Goal: Task Accomplishment & Management: Complete application form

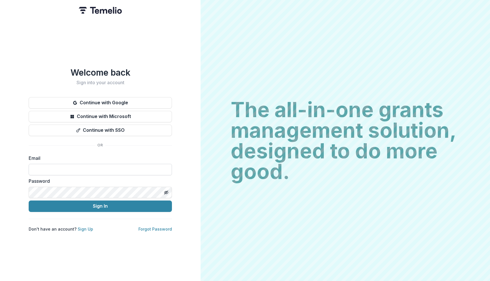
click at [112, 168] on input at bounding box center [100, 169] width 143 height 11
type input "**********"
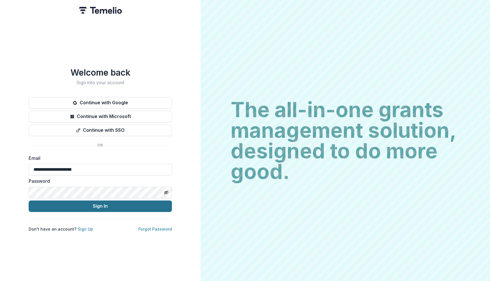
click at [109, 201] on button "Sign In" at bounding box center [100, 206] width 143 height 11
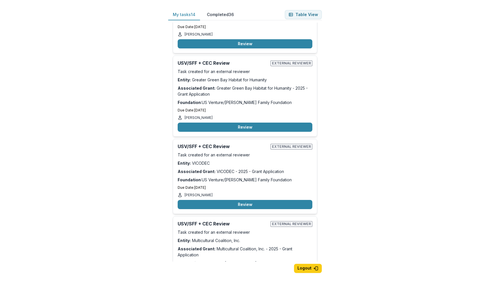
scroll to position [99, 0]
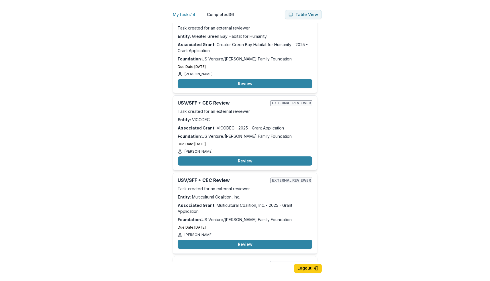
click at [244, 160] on button "Review" at bounding box center [245, 160] width 135 height 9
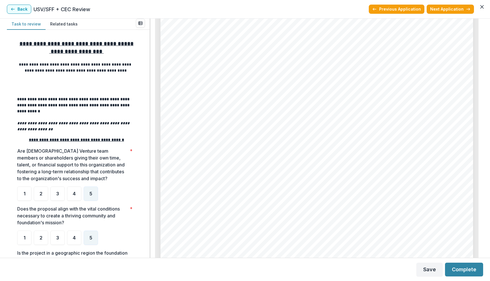
scroll to position [107, 0]
click at [465, 269] on button "Complete" at bounding box center [464, 270] width 38 height 14
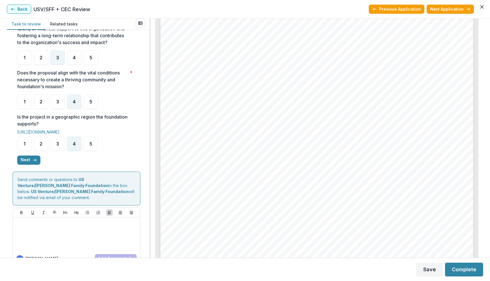
scroll to position [144, 0]
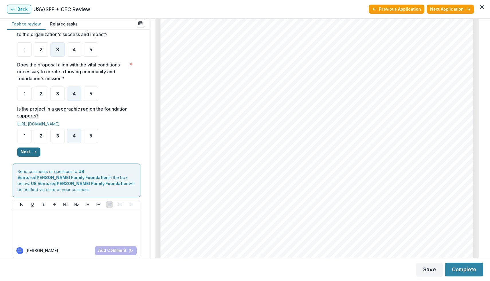
click at [30, 156] on button "Next" at bounding box center [28, 152] width 23 height 9
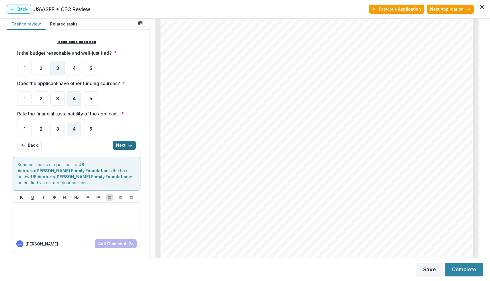
scroll to position [0, 0]
click at [115, 146] on button "Next" at bounding box center [124, 146] width 23 height 9
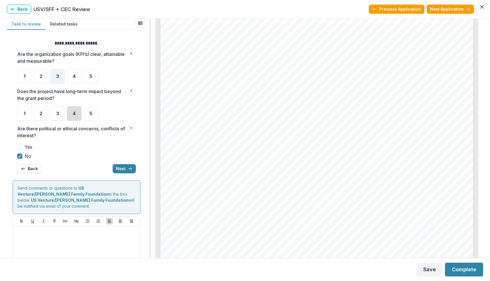
click at [75, 117] on div "4" at bounding box center [74, 113] width 14 height 14
click at [118, 170] on button "Next" at bounding box center [124, 168] width 23 height 9
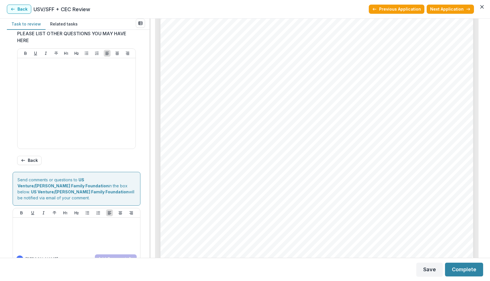
scroll to position [262, 0]
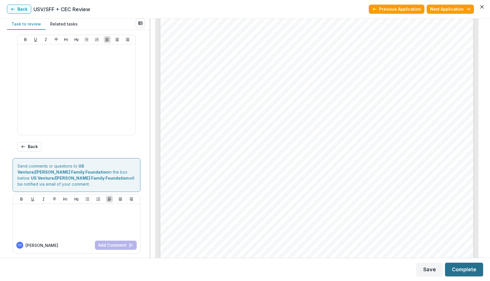
click at [468, 269] on button "Complete" at bounding box center [464, 270] width 38 height 14
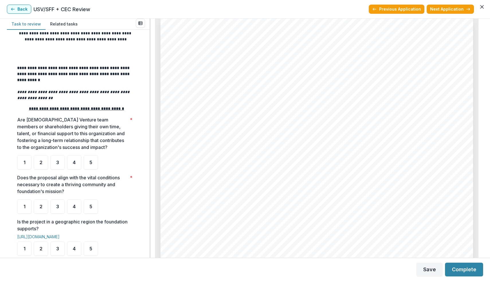
scroll to position [939, 0]
click at [70, 166] on div "4" at bounding box center [74, 162] width 14 height 14
click at [89, 208] on span "5" at bounding box center [90, 206] width 3 height 5
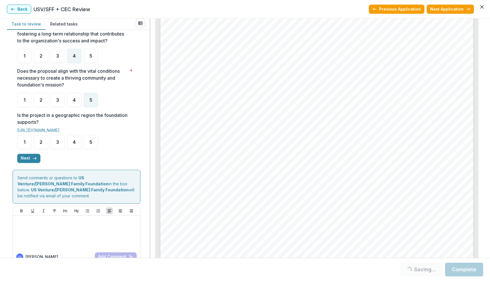
scroll to position [147, 0]
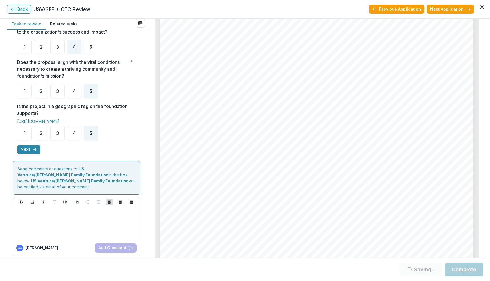
click at [91, 136] on span "5" at bounding box center [90, 133] width 3 height 5
click at [36, 151] on polyline "button" at bounding box center [35, 149] width 1 height 2
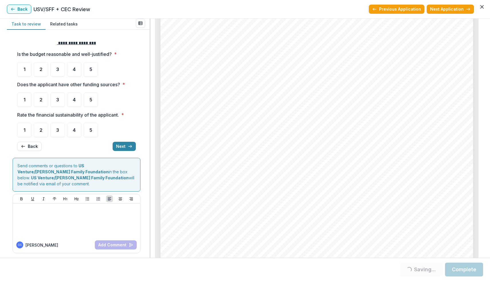
scroll to position [2009, 0]
click at [89, 72] on div "5" at bounding box center [91, 69] width 14 height 14
click at [89, 98] on div "5" at bounding box center [91, 100] width 14 height 14
click at [93, 130] on div "5" at bounding box center [91, 130] width 14 height 14
click at [92, 102] on span "5" at bounding box center [90, 99] width 3 height 5
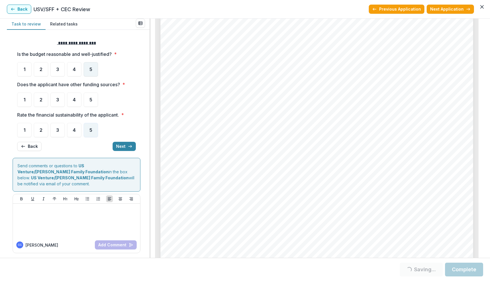
click at [90, 71] on span "5" at bounding box center [90, 69] width 3 height 5
click at [92, 98] on span "5" at bounding box center [90, 99] width 3 height 5
click at [92, 67] on span "5" at bounding box center [90, 69] width 3 height 5
click at [125, 146] on button "Next" at bounding box center [124, 146] width 23 height 9
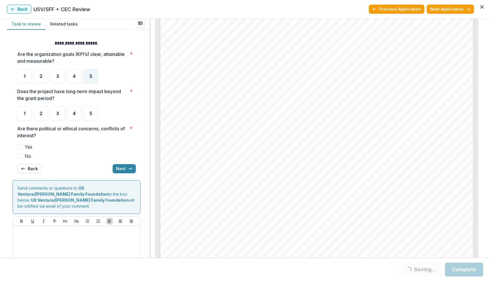
click at [90, 77] on span "5" at bounding box center [90, 76] width 3 height 5
click at [91, 72] on div "5" at bounding box center [91, 76] width 14 height 14
click at [89, 111] on div "5" at bounding box center [91, 113] width 14 height 14
click at [21, 156] on span at bounding box center [19, 156] width 5 height 5
click at [20, 155] on span at bounding box center [19, 156] width 5 height 5
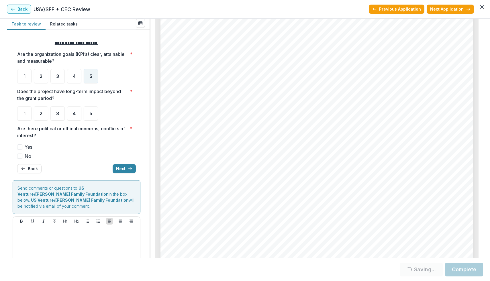
click at [22, 158] on label "No" at bounding box center [76, 156] width 119 height 7
click at [91, 116] on div "5" at bounding box center [91, 113] width 14 height 14
click at [93, 110] on div "5" at bounding box center [91, 113] width 14 height 14
click at [20, 155] on span at bounding box center [19, 156] width 5 height 5
click at [121, 168] on button "Next" at bounding box center [124, 168] width 23 height 9
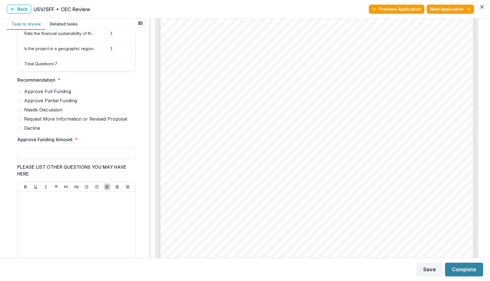
scroll to position [115, 0]
click at [62, 104] on span "Approve Partial Funding" at bounding box center [50, 100] width 53 height 7
click at [53, 154] on input "Approve Funding Amount *" at bounding box center [76, 152] width 119 height 11
type input "*******"
click at [463, 271] on button "Complete" at bounding box center [464, 270] width 38 height 14
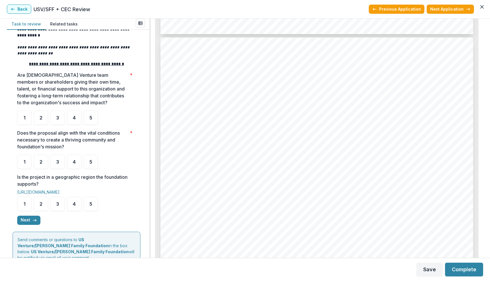
scroll to position [77, 0]
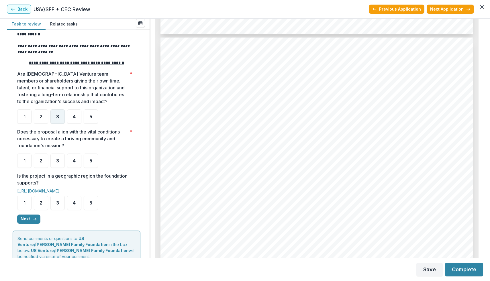
click at [59, 118] on div "3" at bounding box center [57, 116] width 14 height 14
click at [94, 163] on div "5" at bounding box center [91, 161] width 14 height 14
click at [76, 165] on div "4" at bounding box center [74, 161] width 14 height 14
click at [92, 205] on span "5" at bounding box center [90, 203] width 3 height 5
click at [76, 165] on div "4" at bounding box center [74, 161] width 14 height 14
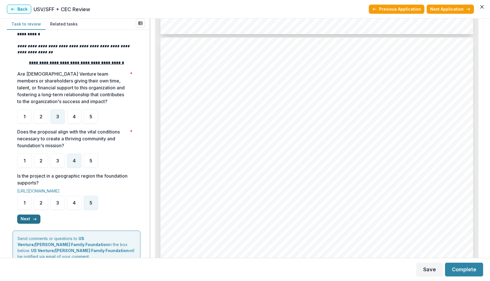
click at [32, 220] on button "Next" at bounding box center [28, 219] width 23 height 9
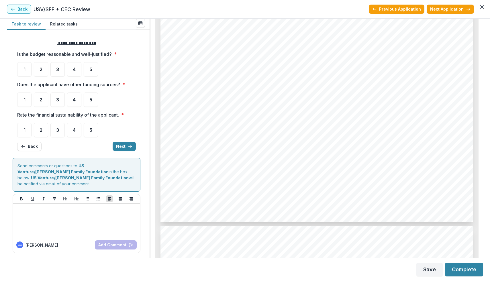
scroll to position [2064, 0]
click at [92, 69] on span "5" at bounding box center [90, 69] width 3 height 5
click at [93, 102] on div "5" at bounding box center [91, 100] width 14 height 14
click at [91, 69] on span "5" at bounding box center [90, 69] width 3 height 5
click at [92, 97] on div "5" at bounding box center [91, 100] width 14 height 14
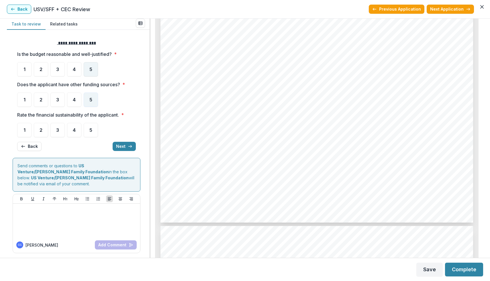
click at [93, 66] on div "5" at bounding box center [91, 69] width 14 height 14
click at [90, 128] on span "5" at bounding box center [90, 130] width 3 height 5
click at [74, 127] on div "4" at bounding box center [74, 130] width 14 height 14
click at [130, 146] on icon "button" at bounding box center [130, 146] width 5 height 5
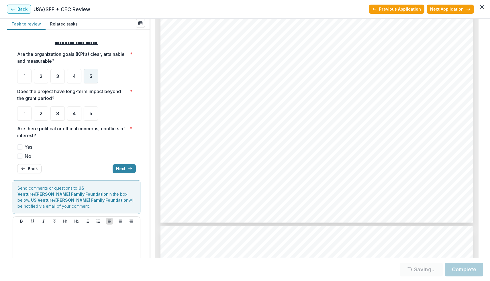
click at [91, 77] on span "5" at bounding box center [90, 76] width 3 height 5
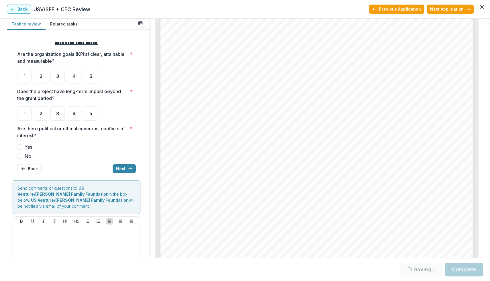
scroll to position [2466, 0]
click at [74, 77] on span "4" at bounding box center [74, 76] width 3 height 5
click at [75, 77] on span "4" at bounding box center [74, 76] width 3 height 5
click at [74, 74] on span "4" at bounding box center [74, 76] width 3 height 5
click at [92, 115] on span "5" at bounding box center [90, 113] width 3 height 5
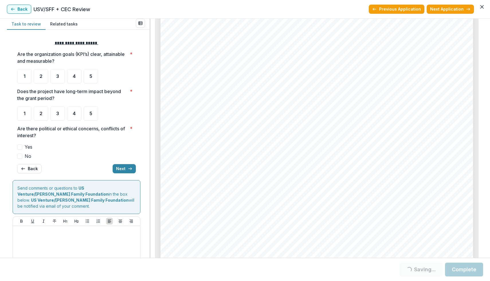
click at [21, 156] on span at bounding box center [19, 156] width 5 height 5
click at [19, 156] on span at bounding box center [19, 156] width 5 height 5
click at [90, 114] on span "5" at bounding box center [90, 113] width 3 height 5
click at [81, 81] on div "4" at bounding box center [74, 76] width 14 height 14
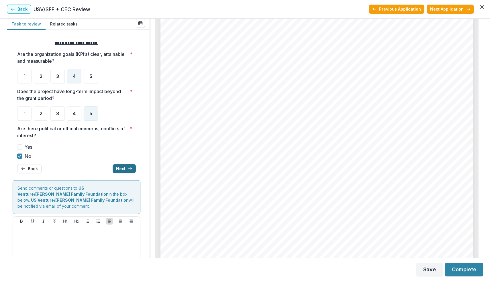
click at [119, 168] on button "Next" at bounding box center [124, 168] width 23 height 9
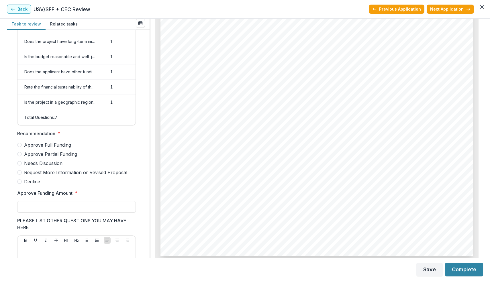
scroll to position [3368, 0]
click at [21, 156] on span at bounding box center [19, 154] width 5 height 5
click at [43, 208] on input "Approve Funding Amount *" at bounding box center [76, 206] width 119 height 11
type input "*******"
click at [459, 268] on button "Complete" at bounding box center [464, 270] width 38 height 14
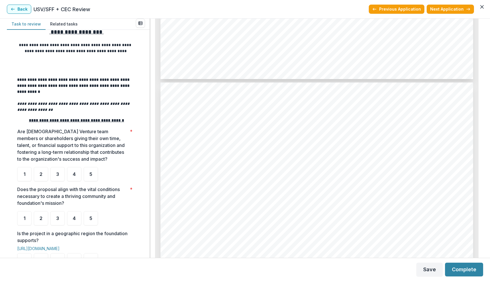
scroll to position [896, 0]
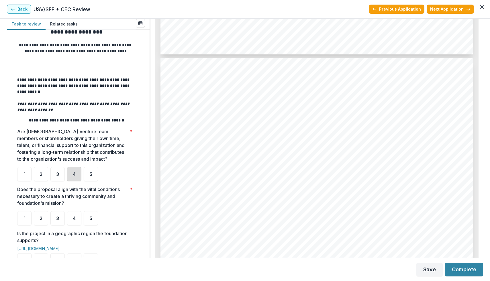
click at [73, 180] on div "4" at bounding box center [74, 174] width 14 height 14
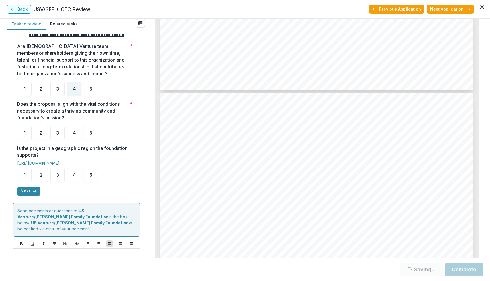
scroll to position [1306, 0]
click at [92, 134] on span "5" at bounding box center [90, 133] width 3 height 5
click at [90, 177] on span "5" at bounding box center [90, 175] width 3 height 5
click at [71, 135] on div "4" at bounding box center [74, 133] width 14 height 14
click at [93, 176] on div "5" at bounding box center [91, 175] width 14 height 14
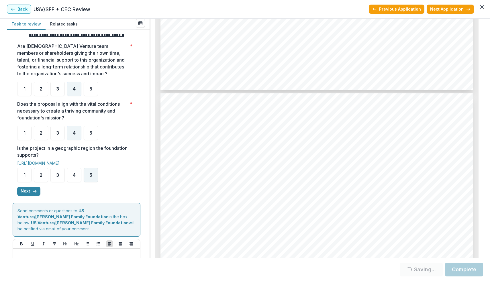
click at [95, 179] on div "5" at bounding box center [91, 175] width 14 height 14
click at [93, 179] on div "5" at bounding box center [91, 175] width 14 height 14
click at [90, 177] on span "5" at bounding box center [90, 175] width 3 height 5
click at [86, 175] on div "5" at bounding box center [91, 175] width 14 height 14
click at [33, 194] on icon "button" at bounding box center [34, 191] width 5 height 5
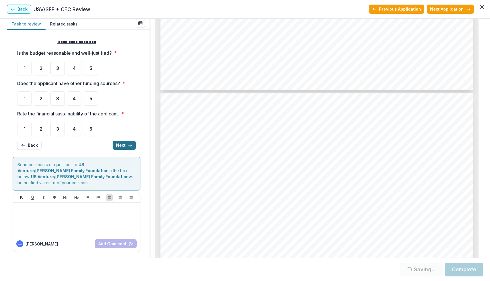
scroll to position [0, 0]
click at [74, 70] on span "4" at bounding box center [74, 69] width 3 height 5
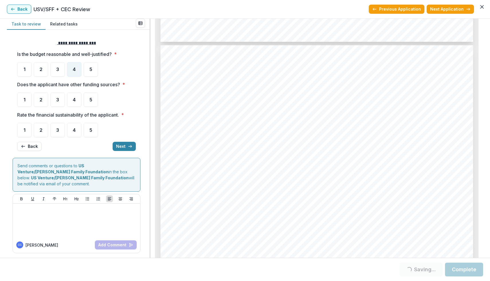
scroll to position [1821, 0]
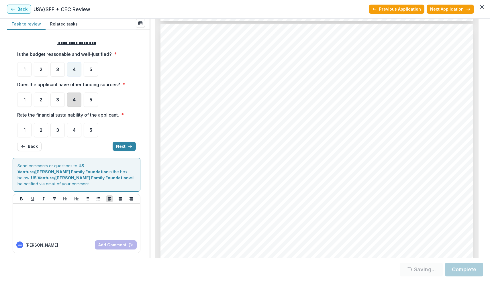
click at [76, 101] on div "4" at bounding box center [74, 100] width 14 height 14
click at [92, 102] on div "5" at bounding box center [91, 100] width 14 height 14
click at [76, 131] on div "4" at bounding box center [74, 130] width 14 height 14
click at [56, 130] on span "3" at bounding box center [57, 130] width 3 height 5
click at [136, 146] on div "**********" at bounding box center [77, 96] width 128 height 120
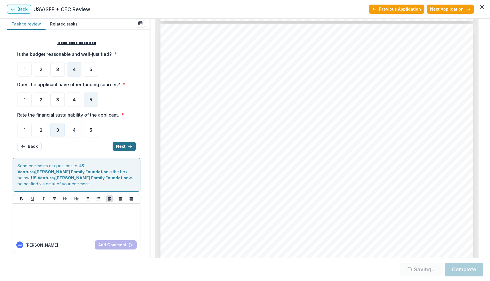
click at [131, 146] on line "button" at bounding box center [129, 146] width 3 height 0
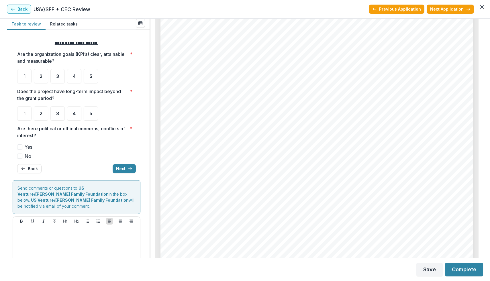
scroll to position [2359, 0]
click at [91, 79] on div "5" at bounding box center [91, 76] width 14 height 14
click at [93, 113] on div "5" at bounding box center [91, 113] width 14 height 14
click at [75, 113] on span "4" at bounding box center [74, 113] width 3 height 5
click at [72, 76] on div "4" at bounding box center [74, 76] width 14 height 14
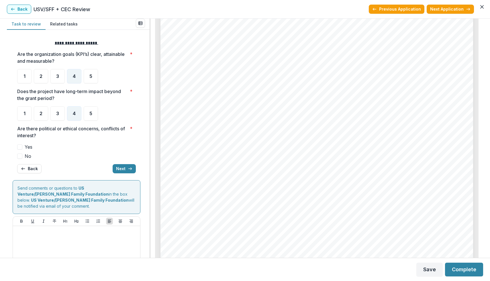
click at [21, 154] on span at bounding box center [19, 156] width 5 height 5
click at [120, 170] on button "Next" at bounding box center [124, 168] width 23 height 9
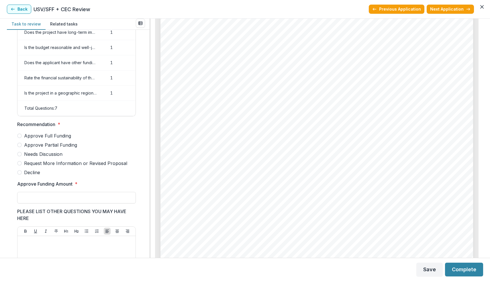
scroll to position [2923, 0]
click at [21, 147] on span at bounding box center [19, 145] width 5 height 5
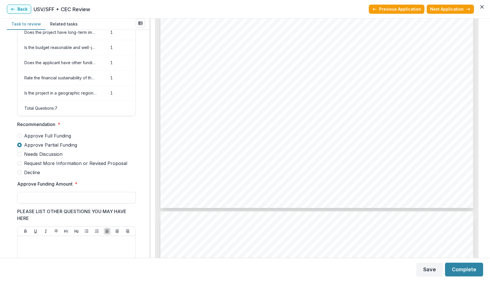
scroll to position [1633, 0]
click at [30, 201] on input "Approve Funding Amount *" at bounding box center [76, 197] width 119 height 11
type input "*******"
click at [456, 271] on button "Complete" at bounding box center [464, 270] width 38 height 14
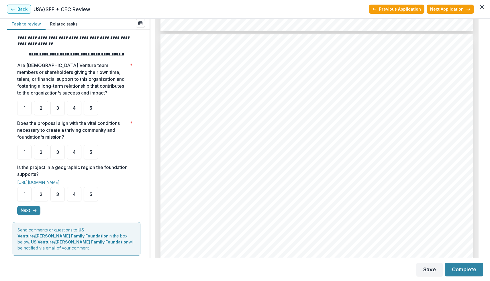
scroll to position [920, 0]
click at [91, 110] on span "5" at bounding box center [90, 108] width 3 height 5
click at [93, 153] on div "5" at bounding box center [91, 152] width 14 height 14
click at [77, 157] on div "4" at bounding box center [74, 152] width 14 height 14
click at [88, 196] on div "5" at bounding box center [91, 194] width 14 height 14
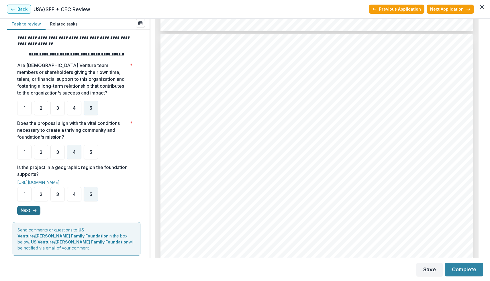
click at [31, 211] on button "Next" at bounding box center [28, 210] width 23 height 9
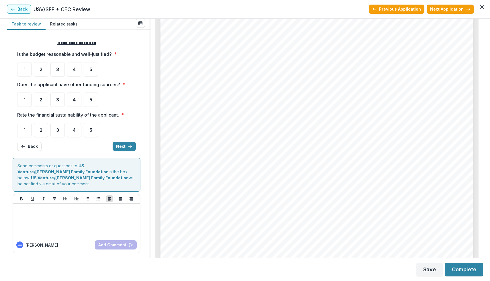
scroll to position [1426, 0]
click at [92, 69] on span "5" at bounding box center [90, 69] width 3 height 5
click at [92, 100] on span "5" at bounding box center [90, 99] width 3 height 5
click at [90, 132] on span "5" at bounding box center [90, 130] width 3 height 5
click at [93, 99] on div "5" at bounding box center [91, 100] width 14 height 14
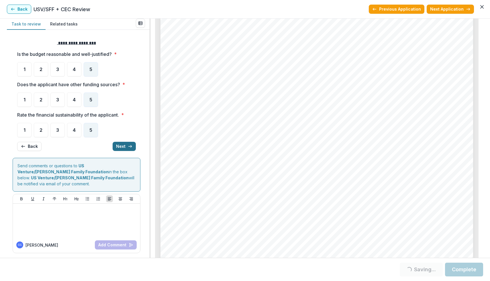
click at [127, 146] on button "Next" at bounding box center [124, 146] width 23 height 9
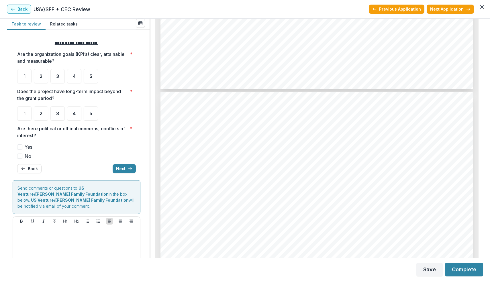
scroll to position [2199, 0]
click at [71, 77] on div "4" at bounding box center [74, 76] width 14 height 14
click at [73, 113] on span "4" at bounding box center [74, 113] width 3 height 5
click at [19, 157] on span at bounding box center [19, 156] width 5 height 5
click at [128, 169] on icon "button" at bounding box center [130, 168] width 5 height 5
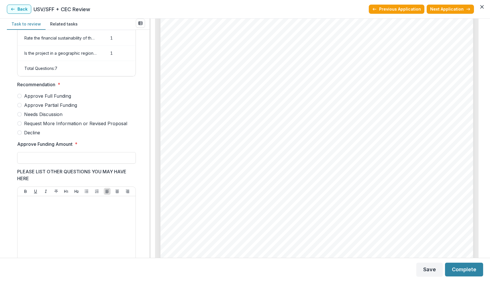
scroll to position [1803, 0]
click at [20, 107] on span at bounding box center [19, 105] width 5 height 5
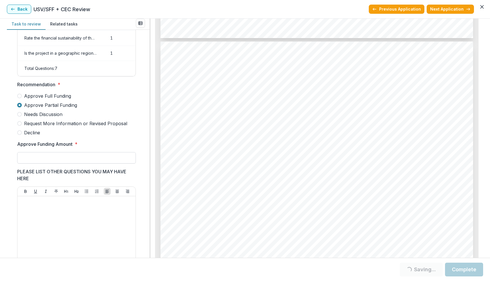
click at [29, 161] on input "Approve Funding Amount *" at bounding box center [76, 157] width 119 height 11
type input "*******"
click at [464, 269] on button "Complete" at bounding box center [464, 270] width 38 height 14
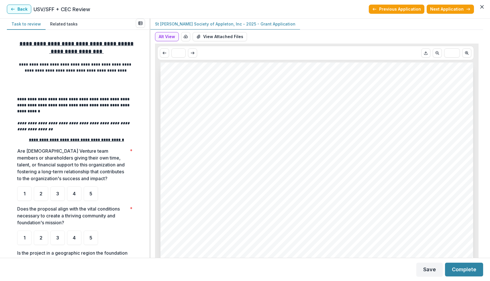
click at [68, 22] on button "Related tasks" at bounding box center [64, 24] width 37 height 11
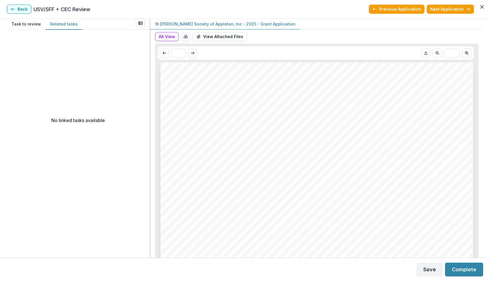
click at [26, 22] on button "Task to review" at bounding box center [26, 24] width 39 height 11
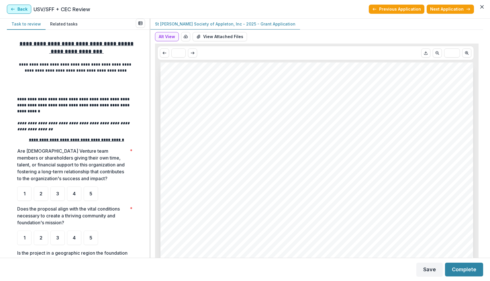
click at [22, 10] on button "Back" at bounding box center [19, 9] width 24 height 9
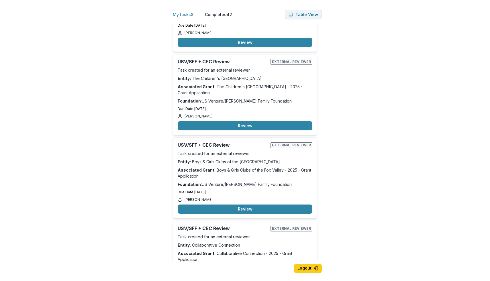
scroll to position [311, 0]
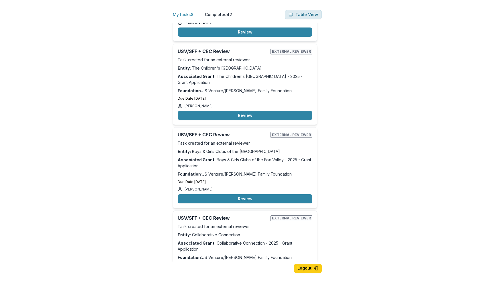
click at [304, 12] on button "Table View" at bounding box center [303, 14] width 37 height 9
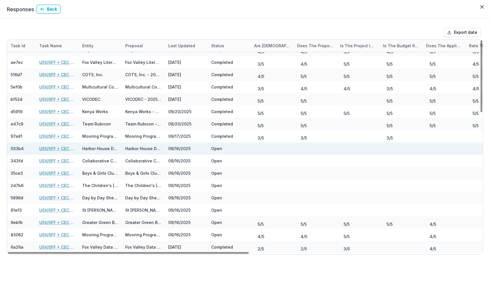
scroll to position [20, 0]
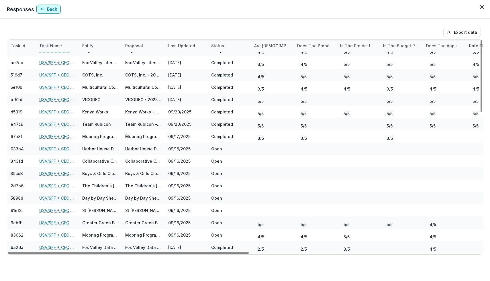
click at [56, 12] on button "Back" at bounding box center [48, 9] width 24 height 9
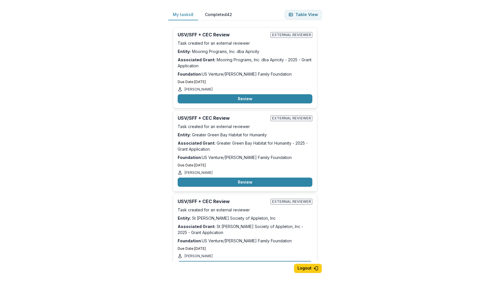
click at [185, 15] on button "My tasks 8" at bounding box center [183, 14] width 30 height 11
click at [230, 100] on button "Review" at bounding box center [245, 98] width 135 height 9
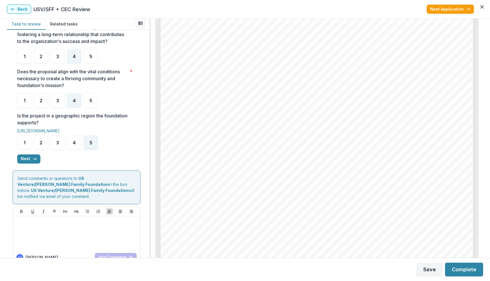
scroll to position [143, 0]
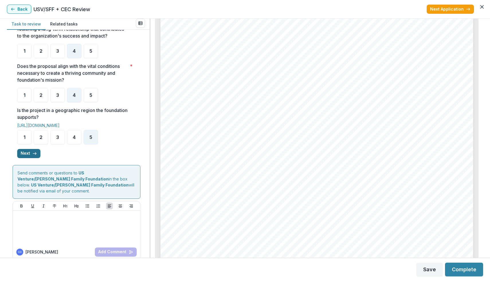
click at [31, 155] on button "Next" at bounding box center [28, 153] width 23 height 9
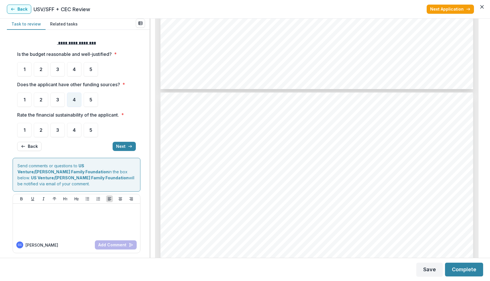
scroll to position [1722, 0]
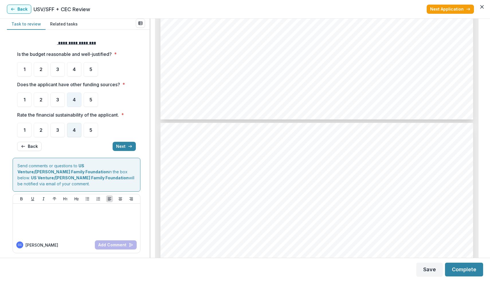
click at [75, 129] on span "4" at bounding box center [74, 130] width 3 height 5
click at [76, 68] on div "4" at bounding box center [74, 69] width 14 height 14
click at [122, 144] on button "Next" at bounding box center [124, 146] width 23 height 9
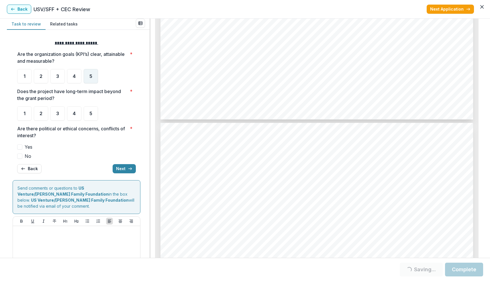
click at [88, 80] on div "5" at bounding box center [91, 76] width 14 height 14
click at [90, 114] on span "5" at bounding box center [90, 113] width 3 height 5
click at [20, 155] on span at bounding box center [19, 156] width 5 height 5
click at [119, 170] on button "Next" at bounding box center [124, 168] width 23 height 9
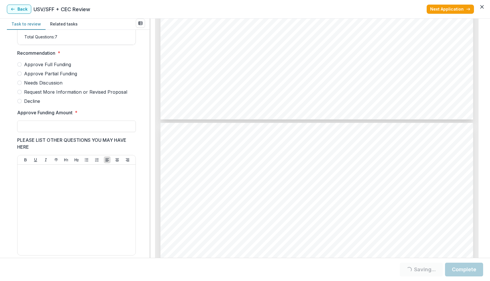
scroll to position [141, 0]
click at [72, 78] on span "Approve Partial Funding" at bounding box center [50, 74] width 53 height 7
click at [61, 132] on input "Approve Funding Amount *" at bounding box center [76, 127] width 119 height 11
type input "********"
click at [462, 269] on button "Complete" at bounding box center [464, 270] width 38 height 14
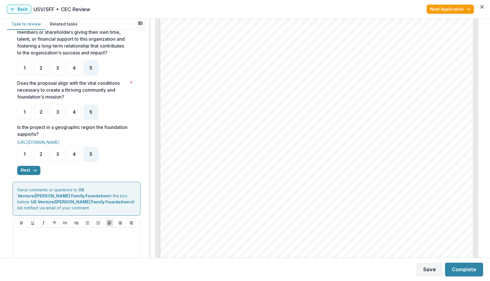
scroll to position [129, 0]
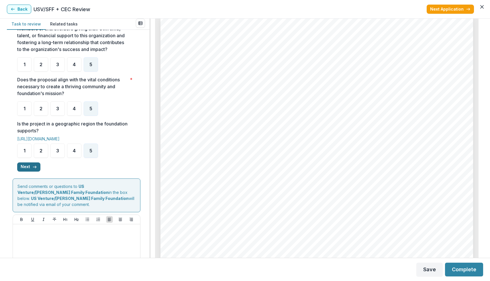
click at [30, 169] on button "Next" at bounding box center [28, 166] width 23 height 9
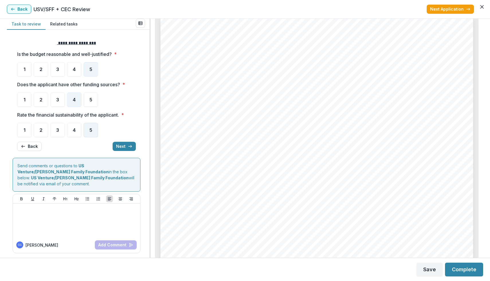
click at [94, 128] on div "5" at bounding box center [91, 130] width 14 height 14
click at [125, 149] on button "Next" at bounding box center [124, 146] width 23 height 9
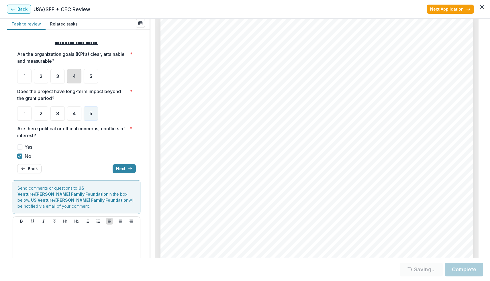
click at [78, 75] on div "4" at bounding box center [74, 76] width 14 height 14
click at [76, 111] on div "4" at bounding box center [74, 113] width 14 height 14
click at [128, 169] on line "button" at bounding box center [129, 169] width 3 height 0
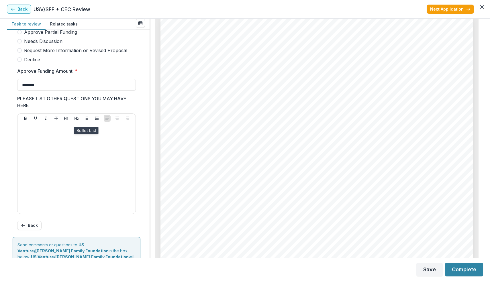
scroll to position [185, 0]
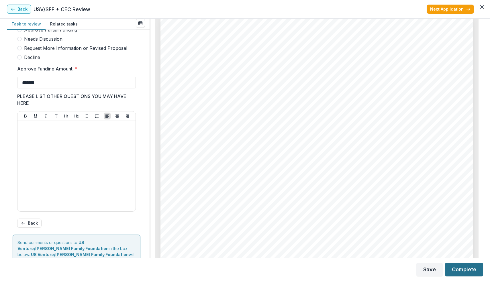
click at [463, 269] on button "Complete" at bounding box center [464, 270] width 38 height 14
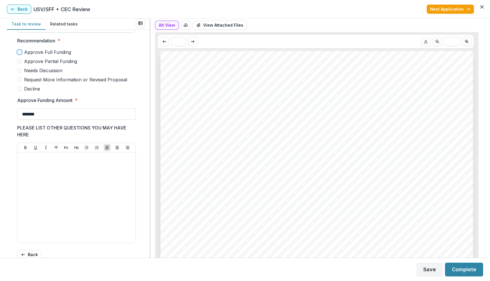
scroll to position [148, 0]
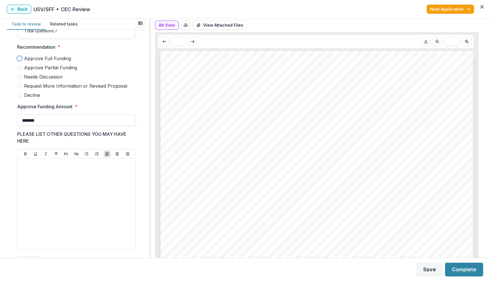
click at [114, 71] on label "Approve Partial Funding" at bounding box center [76, 67] width 119 height 7
click at [29, 71] on span "Approve Partial Funding" at bounding box center [50, 67] width 53 height 7
click at [464, 270] on button "Complete" at bounding box center [464, 270] width 38 height 14
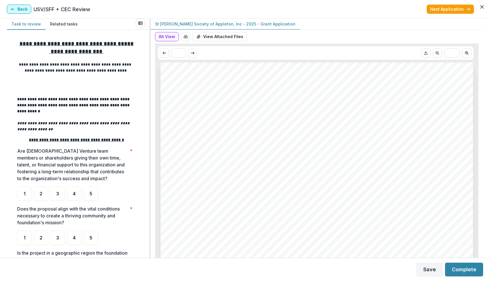
click at [15, 8] on icon "button" at bounding box center [13, 9] width 5 height 5
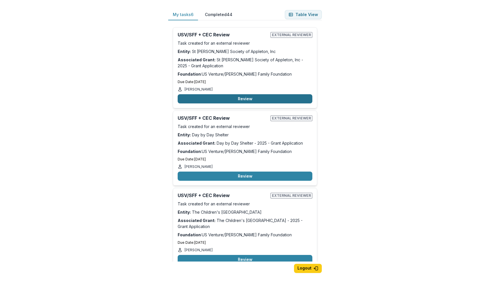
click at [236, 99] on button "Review" at bounding box center [245, 98] width 135 height 9
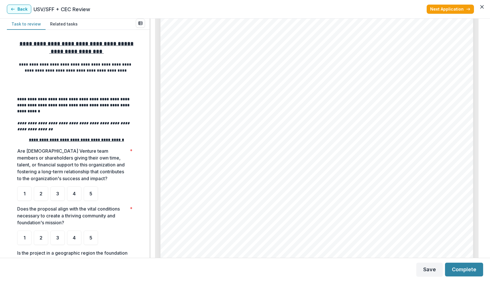
scroll to position [1032, 0]
click at [60, 198] on div "3" at bounding box center [57, 194] width 14 height 14
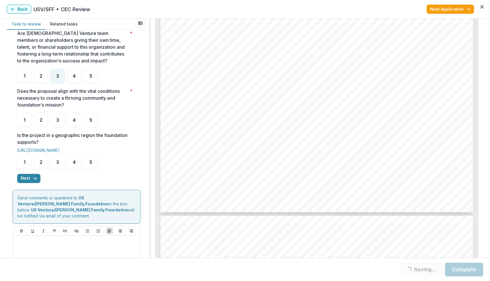
scroll to position [1184, 0]
click at [77, 126] on div "4" at bounding box center [74, 120] width 14 height 14
click at [74, 162] on span "4" at bounding box center [74, 162] width 3 height 5
click at [32, 179] on icon "button" at bounding box center [34, 178] width 5 height 5
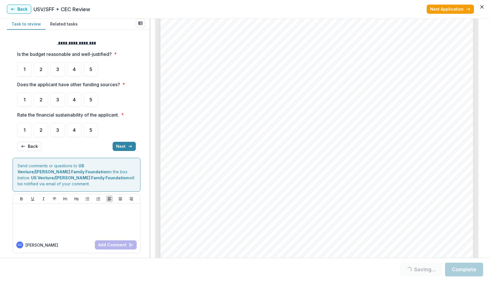
scroll to position [1572, 0]
click at [75, 70] on span "4" at bounding box center [74, 69] width 3 height 5
click at [55, 97] on div "3" at bounding box center [57, 100] width 14 height 14
click at [73, 67] on span "4" at bounding box center [74, 69] width 3 height 5
click at [57, 97] on span "3" at bounding box center [57, 99] width 3 height 5
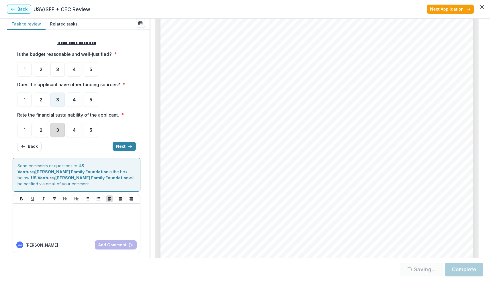
click at [60, 130] on div "3" at bounding box center [57, 130] width 14 height 14
click at [135, 146] on button "Next" at bounding box center [124, 146] width 23 height 9
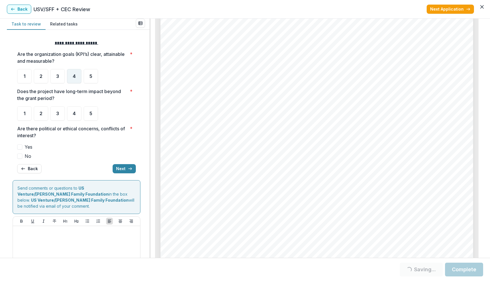
click at [73, 77] on span "4" at bounding box center [74, 76] width 3 height 5
click at [72, 115] on div "4" at bounding box center [74, 113] width 14 height 14
click at [75, 82] on div "4" at bounding box center [74, 76] width 14 height 14
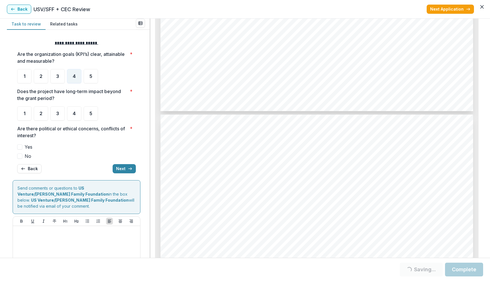
scroll to position [2629, 0]
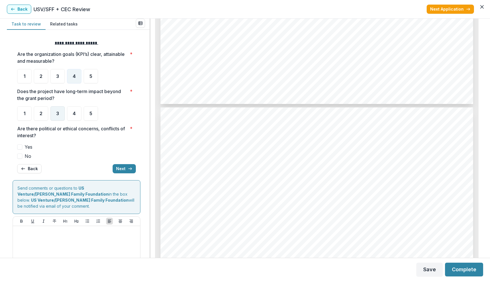
click at [61, 113] on div "3" at bounding box center [57, 113] width 14 height 14
click at [22, 155] on span at bounding box center [19, 156] width 5 height 5
click at [120, 169] on button "Next" at bounding box center [124, 168] width 23 height 9
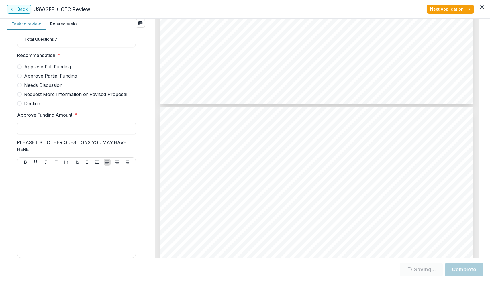
scroll to position [118, 0]
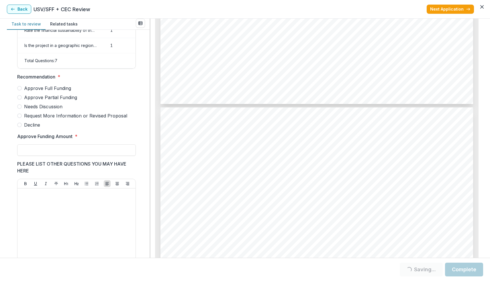
click at [73, 101] on span "Approve Partial Funding" at bounding box center [50, 97] width 53 height 7
click at [56, 152] on input "Approve Funding Amount *" at bounding box center [76, 149] width 119 height 11
type input "******"
click at [461, 268] on button "Complete" at bounding box center [464, 270] width 38 height 14
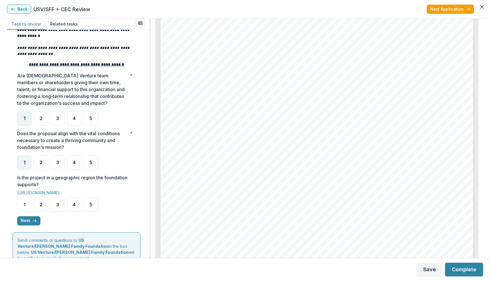
scroll to position [78, 0]
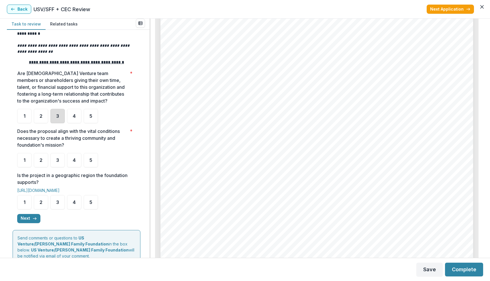
click at [56, 116] on div "3" at bounding box center [57, 116] width 14 height 14
click at [57, 161] on span "3" at bounding box center [57, 160] width 3 height 5
click at [77, 205] on div "4" at bounding box center [74, 202] width 14 height 14
click at [32, 220] on icon "button" at bounding box center [34, 218] width 5 height 5
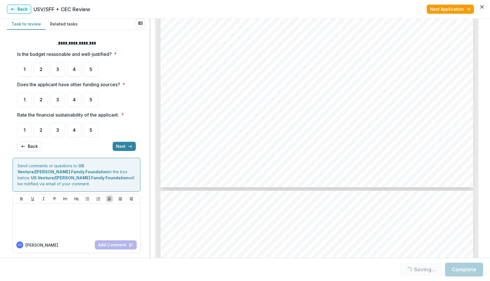
scroll to position [1654, 0]
click at [74, 70] on span "4" at bounding box center [74, 69] width 3 height 5
click at [56, 102] on span "3" at bounding box center [57, 99] width 3 height 5
click at [75, 67] on span "4" at bounding box center [74, 69] width 3 height 5
click at [59, 96] on div "3" at bounding box center [57, 100] width 14 height 14
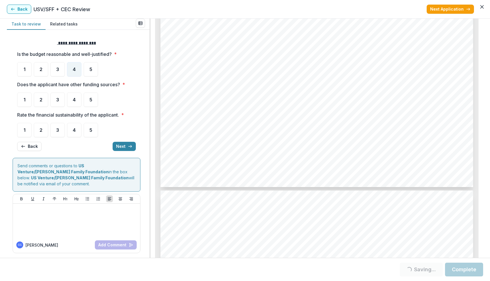
click at [52, 88] on div "Does the applicant have other funding sources? * 1 2 3 4 5" at bounding box center [76, 94] width 119 height 26
click at [58, 99] on span "3" at bounding box center [57, 99] width 3 height 5
click at [60, 128] on div "3" at bounding box center [57, 130] width 14 height 14
click at [59, 131] on div "3" at bounding box center [57, 130] width 14 height 14
click at [56, 124] on div "3" at bounding box center [57, 130] width 14 height 14
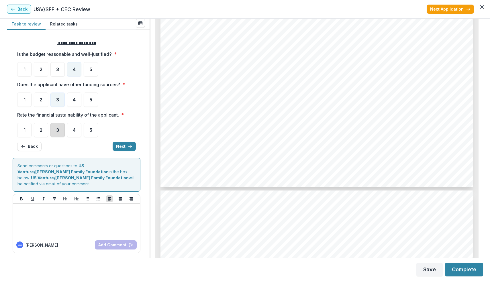
click at [60, 131] on div "3" at bounding box center [57, 130] width 14 height 14
click at [123, 145] on button "Next" at bounding box center [124, 146] width 23 height 9
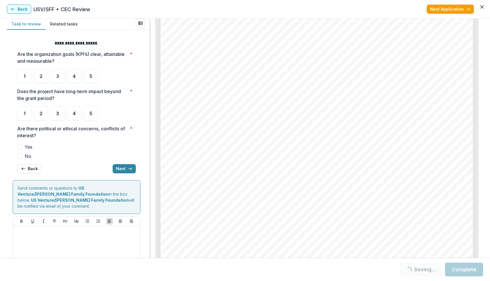
scroll to position [2379, 0]
click at [77, 74] on div "4" at bounding box center [74, 76] width 14 height 14
click at [74, 113] on span "4" at bounding box center [74, 113] width 3 height 5
click at [75, 115] on span "4" at bounding box center [74, 113] width 3 height 5
click at [75, 112] on span "4" at bounding box center [74, 113] width 3 height 5
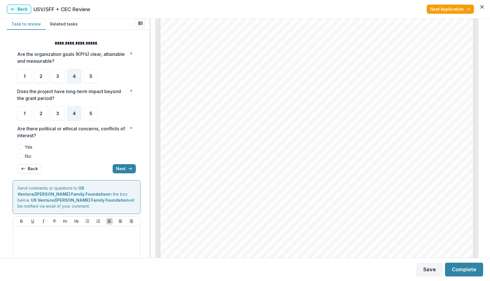
click at [20, 156] on span at bounding box center [19, 156] width 5 height 5
click at [124, 168] on button "Next" at bounding box center [124, 168] width 23 height 9
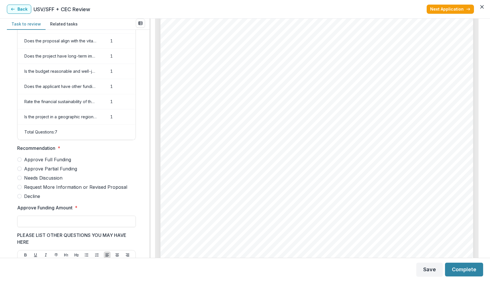
scroll to position [44, 0]
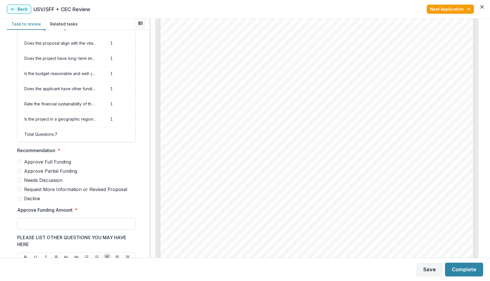
click at [38, 175] on span "Approve Partial Funding" at bounding box center [50, 171] width 53 height 7
click at [40, 230] on input "Approve Funding Amount *" at bounding box center [76, 223] width 119 height 11
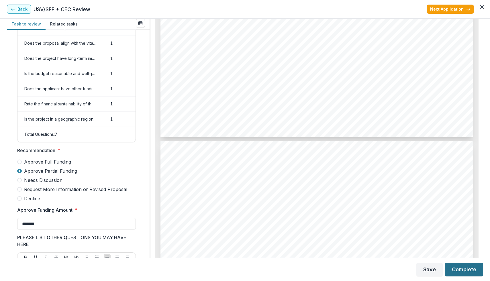
type input "*******"
click at [463, 272] on button "Complete" at bounding box center [464, 270] width 38 height 14
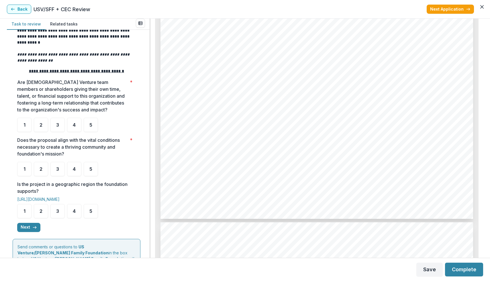
scroll to position [79, 0]
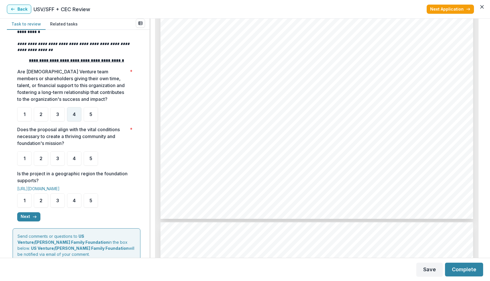
click at [74, 114] on span "4" at bounding box center [74, 114] width 3 height 5
click at [97, 115] on div "5" at bounding box center [91, 114] width 14 height 14
click at [58, 161] on span "3" at bounding box center [57, 158] width 3 height 5
click at [80, 202] on div "4" at bounding box center [74, 200] width 14 height 14
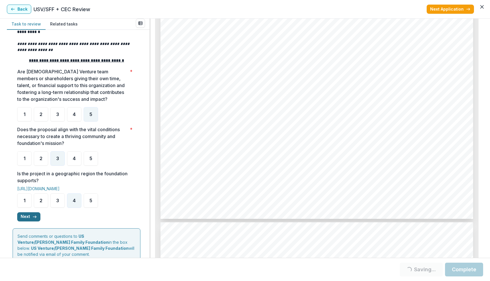
click at [37, 218] on button "Next" at bounding box center [28, 216] width 23 height 9
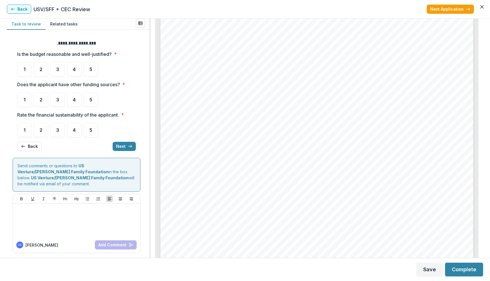
scroll to position [1917, 0]
click at [58, 71] on span "3" at bounding box center [57, 69] width 3 height 5
click at [27, 102] on div "1" at bounding box center [24, 100] width 14 height 14
click at [41, 129] on span "2" at bounding box center [41, 130] width 3 height 5
click at [58, 132] on span "3" at bounding box center [57, 130] width 3 height 5
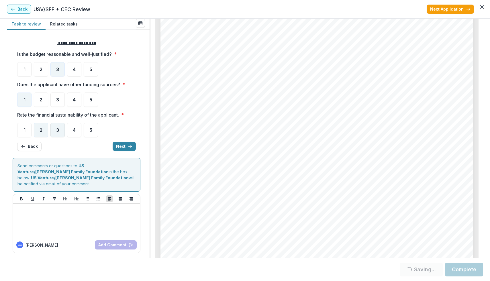
click at [56, 126] on div "3" at bounding box center [57, 130] width 14 height 14
click at [60, 130] on div "3" at bounding box center [57, 130] width 14 height 14
click at [125, 144] on button "Next" at bounding box center [124, 146] width 23 height 9
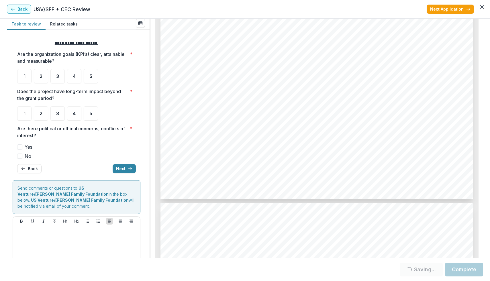
scroll to position [2537, 0]
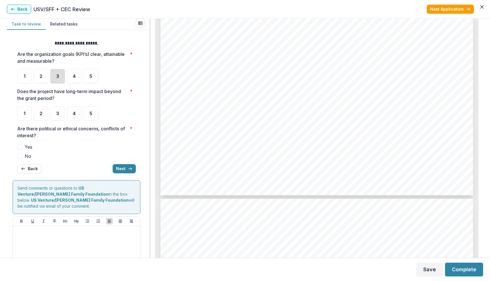
click at [62, 76] on div "3" at bounding box center [57, 76] width 14 height 14
click at [61, 114] on div "3" at bounding box center [57, 113] width 14 height 14
click at [27, 156] on span "No" at bounding box center [28, 156] width 7 height 7
click at [122, 169] on button "Next" at bounding box center [124, 168] width 23 height 9
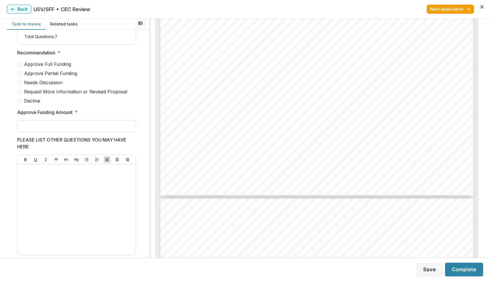
scroll to position [141, 0]
click at [34, 105] on span "Decline" at bounding box center [32, 102] width 16 height 7
click at [468, 271] on button "Complete" at bounding box center [464, 270] width 38 height 14
type input "**"
click at [455, 268] on button "Complete" at bounding box center [464, 270] width 38 height 14
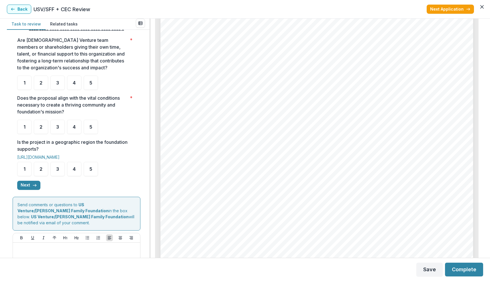
scroll to position [989, 0]
click at [54, 84] on div "3" at bounding box center [57, 83] width 14 height 14
click at [60, 126] on div "3" at bounding box center [57, 127] width 14 height 14
click at [74, 171] on span "4" at bounding box center [74, 169] width 3 height 5
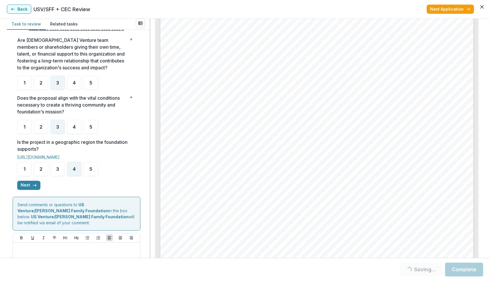
click at [78, 172] on div "4" at bounding box center [74, 169] width 14 height 14
click at [33, 187] on icon "button" at bounding box center [34, 185] width 5 height 5
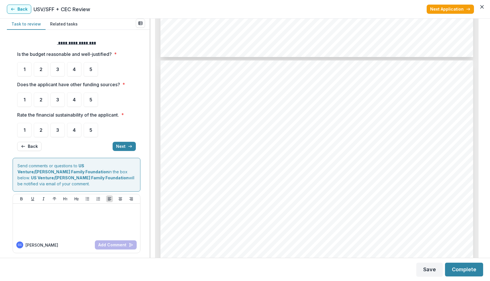
scroll to position [1786, 0]
click at [71, 70] on div "4" at bounding box center [74, 69] width 14 height 14
click at [76, 102] on div "4" at bounding box center [74, 100] width 14 height 14
click at [72, 101] on div "4" at bounding box center [74, 100] width 14 height 14
click at [77, 133] on div "4" at bounding box center [74, 130] width 14 height 14
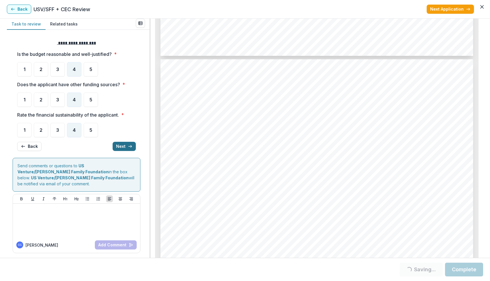
click at [118, 146] on button "Next" at bounding box center [124, 146] width 23 height 9
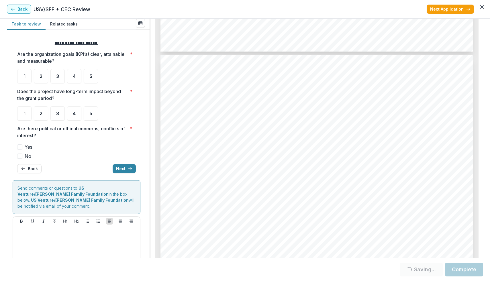
scroll to position [2684, 0]
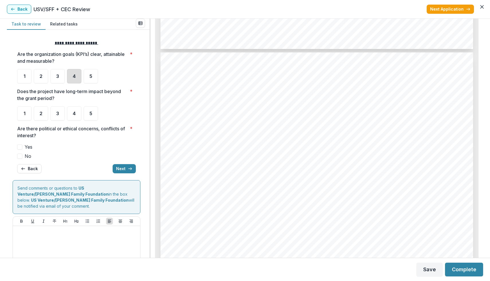
click at [72, 79] on div "4" at bounding box center [74, 76] width 14 height 14
click at [76, 112] on div "4" at bounding box center [74, 113] width 14 height 14
click at [77, 113] on div "4" at bounding box center [74, 113] width 14 height 14
click at [78, 114] on div "4" at bounding box center [74, 113] width 14 height 14
click at [21, 158] on span at bounding box center [19, 156] width 5 height 5
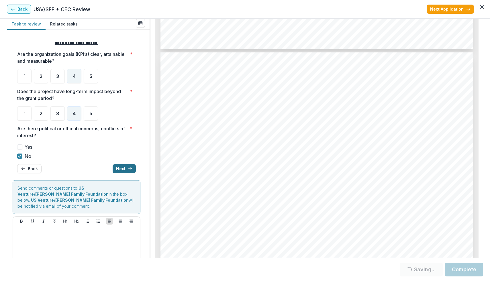
click at [128, 169] on icon "button" at bounding box center [130, 168] width 5 height 5
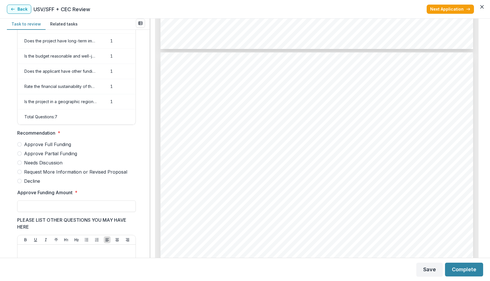
scroll to position [58, 0]
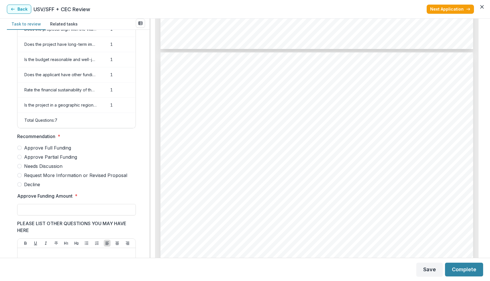
click at [63, 160] on span "Approve Partial Funding" at bounding box center [50, 157] width 53 height 7
click at [31, 209] on input "Approve Funding Amount *" at bounding box center [76, 209] width 119 height 11
type input "*******"
click at [463, 273] on button "Complete" at bounding box center [464, 270] width 38 height 14
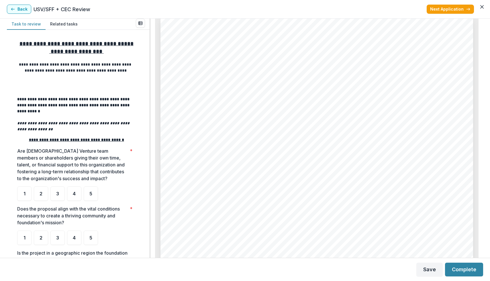
scroll to position [941, 0]
click at [57, 193] on span "3" at bounding box center [57, 193] width 3 height 5
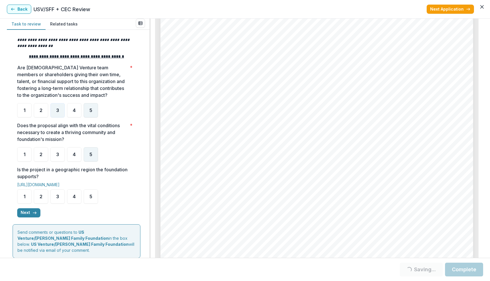
scroll to position [84, 0]
click at [73, 156] on span "4" at bounding box center [74, 154] width 3 height 5
click at [75, 201] on div "4" at bounding box center [74, 196] width 14 height 14
click at [77, 197] on div "4" at bounding box center [74, 196] width 14 height 14
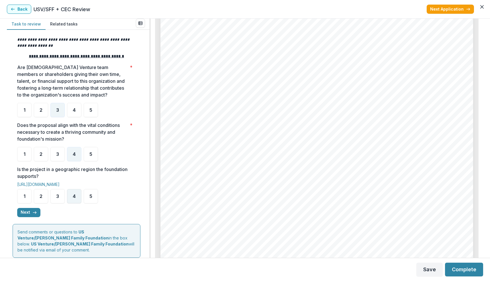
click at [75, 199] on span "4" at bounding box center [74, 196] width 3 height 5
click at [49, 198] on ul "1 2 3 4 5" at bounding box center [76, 196] width 119 height 14
click at [36, 213] on icon "button" at bounding box center [34, 212] width 5 height 5
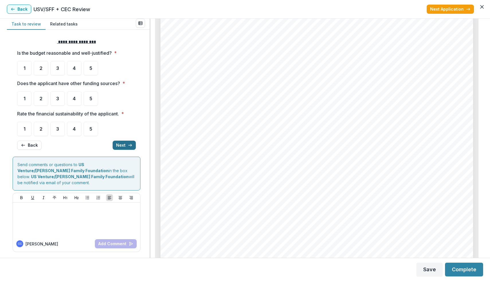
scroll to position [0, 0]
click at [63, 72] on div "3" at bounding box center [57, 69] width 14 height 14
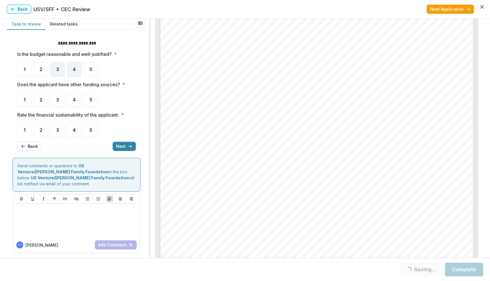
click at [70, 70] on div "4" at bounding box center [74, 69] width 14 height 14
click at [71, 97] on div "4" at bounding box center [74, 100] width 14 height 14
click at [76, 100] on div "4" at bounding box center [74, 100] width 14 height 14
click at [76, 100] on span "4" at bounding box center [74, 99] width 3 height 5
click at [75, 133] on div "4" at bounding box center [74, 130] width 14 height 14
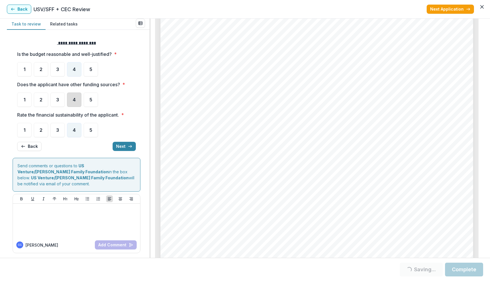
click at [75, 103] on div "4" at bounding box center [74, 100] width 14 height 14
click at [119, 146] on button "Next" at bounding box center [124, 146] width 23 height 9
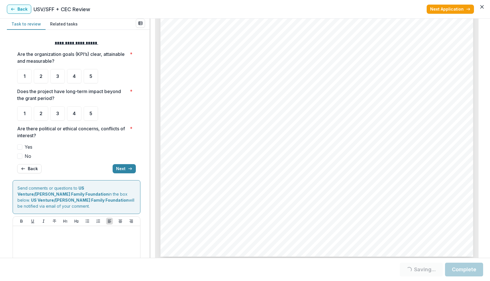
scroll to position [2921, 0]
click at [78, 76] on div "4" at bounding box center [74, 76] width 14 height 14
click at [76, 111] on div "4" at bounding box center [74, 113] width 14 height 14
click at [25, 155] on span "No" at bounding box center [28, 156] width 7 height 7
click at [72, 111] on div "4" at bounding box center [74, 113] width 14 height 14
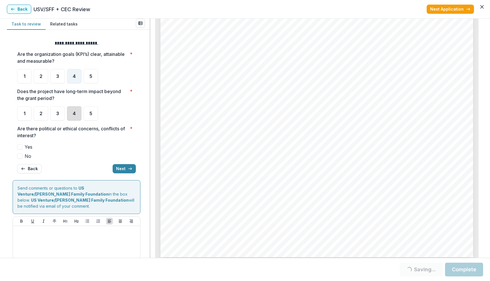
click at [76, 113] on div "4" at bounding box center [74, 113] width 14 height 14
click at [73, 111] on span "4" at bounding box center [74, 113] width 3 height 5
click at [30, 154] on span "No" at bounding box center [28, 156] width 7 height 7
click at [128, 170] on icon "button" at bounding box center [130, 168] width 5 height 5
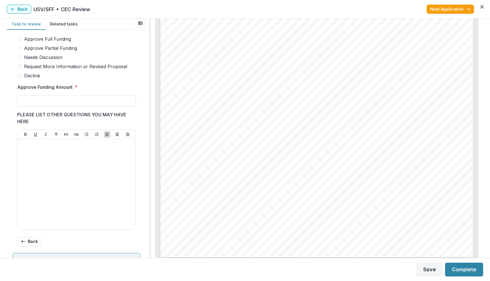
scroll to position [147, 0]
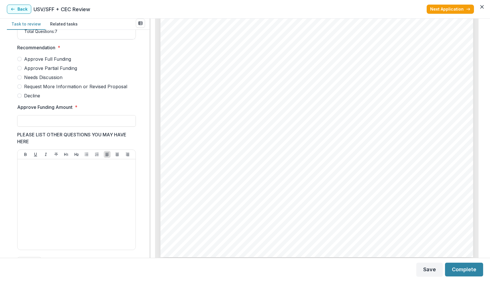
click at [65, 72] on span "Approve Partial Funding" at bounding box center [50, 68] width 53 height 7
click at [56, 127] on input "Approve Funding Amount *" at bounding box center [76, 120] width 119 height 11
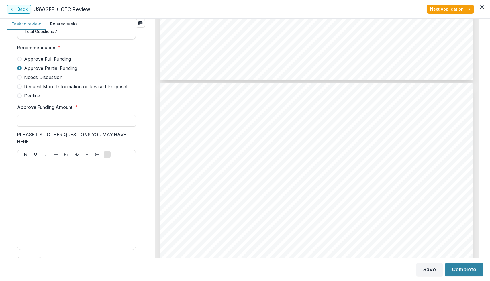
scroll to position [1763, 0]
type input "*******"
click at [460, 271] on button "Complete" at bounding box center [464, 270] width 38 height 14
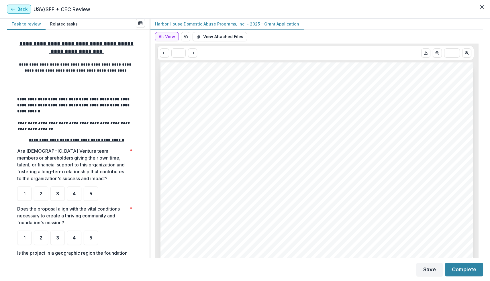
click at [11, 10] on icon "button" at bounding box center [13, 9] width 5 height 5
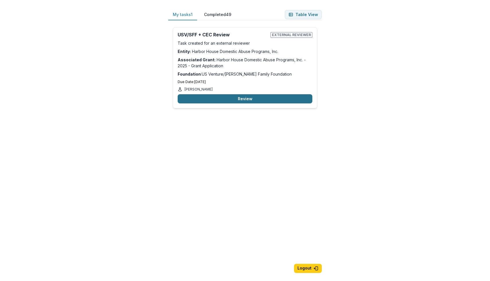
click at [226, 99] on button "Review" at bounding box center [245, 98] width 135 height 9
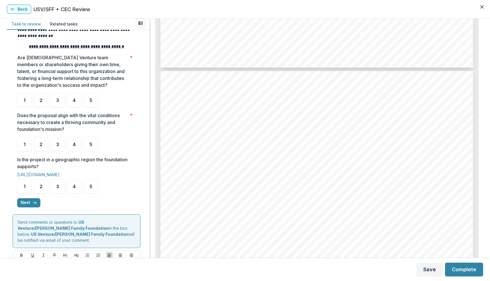
scroll to position [883, 0]
click at [56, 104] on div "3" at bounding box center [57, 100] width 14 height 14
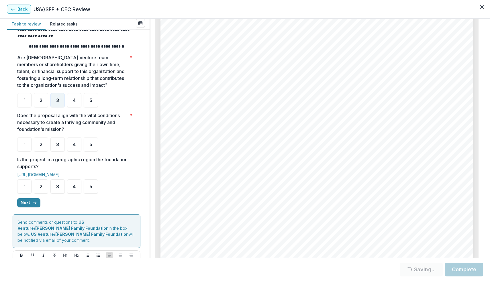
scroll to position [1482, 0]
click at [89, 147] on div "5" at bounding box center [91, 144] width 14 height 14
click at [75, 189] on span "4" at bounding box center [74, 186] width 3 height 5
click at [73, 187] on span "4" at bounding box center [74, 186] width 3 height 5
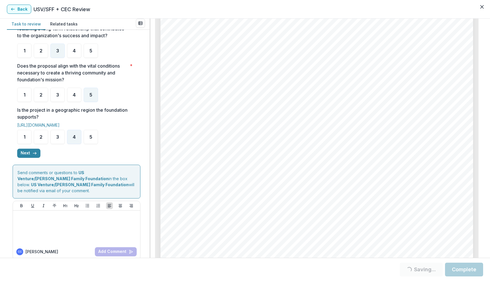
scroll to position [147, 0]
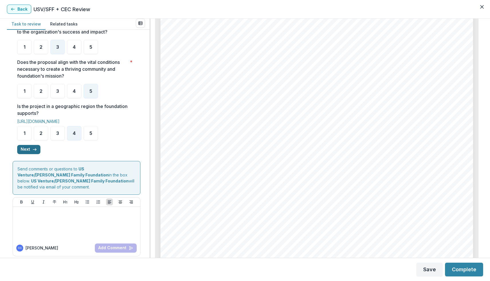
click at [32, 151] on button "Next" at bounding box center [28, 149] width 23 height 9
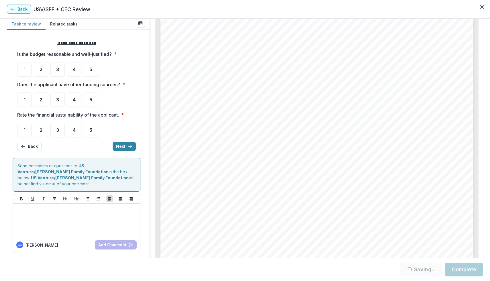
scroll to position [1841, 0]
click at [76, 71] on div "4" at bounding box center [74, 69] width 14 height 14
click at [72, 61] on div at bounding box center [76, 61] width 119 height 2
click at [75, 75] on div "4" at bounding box center [74, 69] width 14 height 14
click at [72, 95] on div "4" at bounding box center [74, 100] width 14 height 14
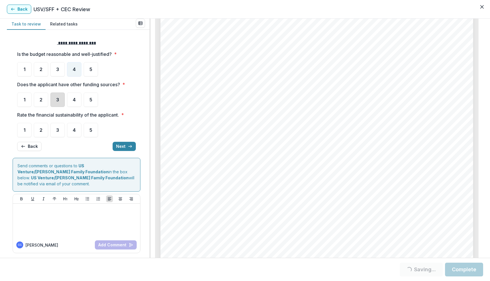
click at [61, 99] on div "3" at bounding box center [57, 100] width 14 height 14
click at [61, 98] on div "3" at bounding box center [57, 100] width 14 height 14
click at [54, 100] on div "3" at bounding box center [57, 100] width 14 height 14
click at [71, 131] on div "4" at bounding box center [74, 130] width 14 height 14
click at [71, 130] on div "4" at bounding box center [74, 130] width 14 height 14
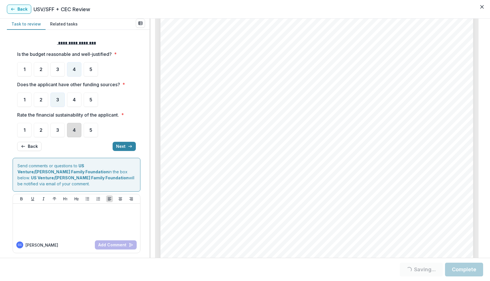
click at [77, 132] on div "4" at bounding box center [74, 130] width 14 height 14
click at [128, 145] on button "Next" at bounding box center [124, 146] width 23 height 9
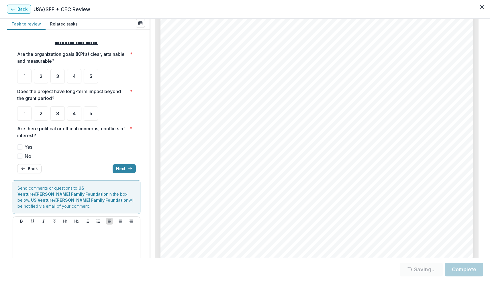
scroll to position [2365, 0]
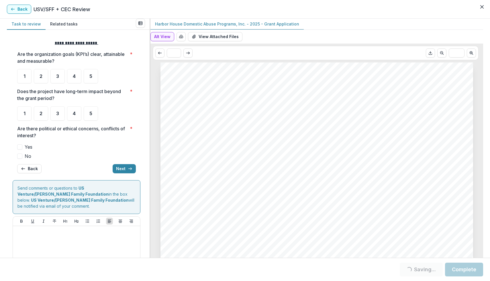
scroll to position [2365, 0]
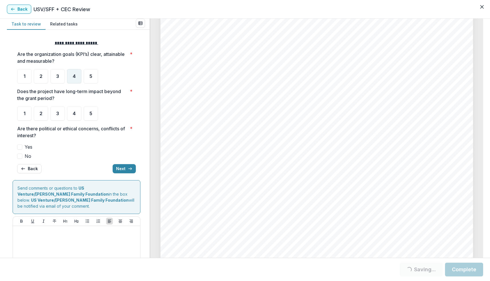
click at [74, 77] on span "4" at bounding box center [74, 76] width 3 height 5
click at [78, 115] on div "4" at bounding box center [74, 113] width 14 height 14
click at [22, 154] on label "No" at bounding box center [76, 156] width 119 height 7
click at [121, 167] on button "Next" at bounding box center [124, 168] width 23 height 9
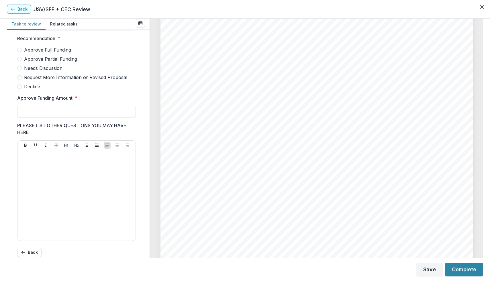
scroll to position [48, 0]
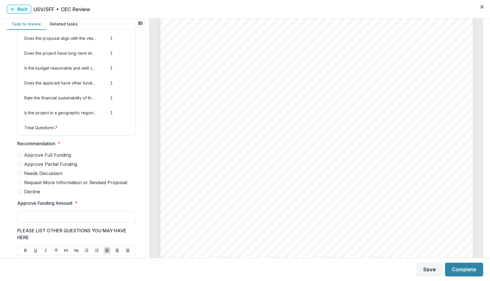
click at [20, 166] on span at bounding box center [19, 164] width 5 height 5
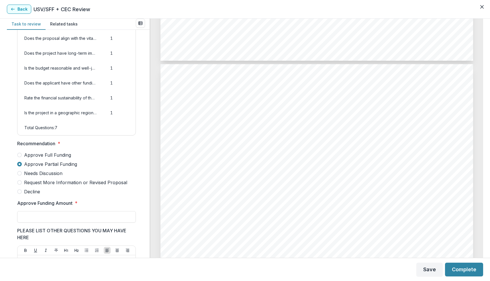
scroll to position [1791, 0]
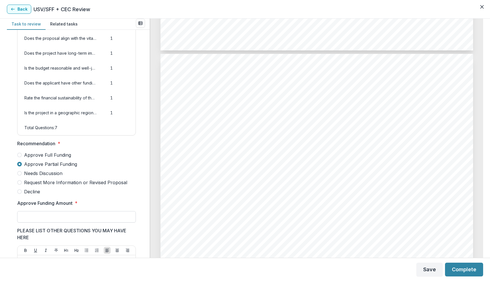
click at [67, 223] on input "Approve Funding Amount *" at bounding box center [76, 216] width 119 height 11
type input "*******"
click at [467, 270] on button "Complete" at bounding box center [464, 270] width 38 height 14
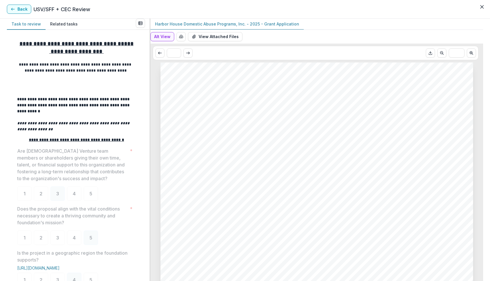
click at [20, 24] on button "Task to review" at bounding box center [26, 24] width 39 height 11
click at [12, 7] on icon "button" at bounding box center [13, 9] width 5 height 5
